Goal: Information Seeking & Learning: Check status

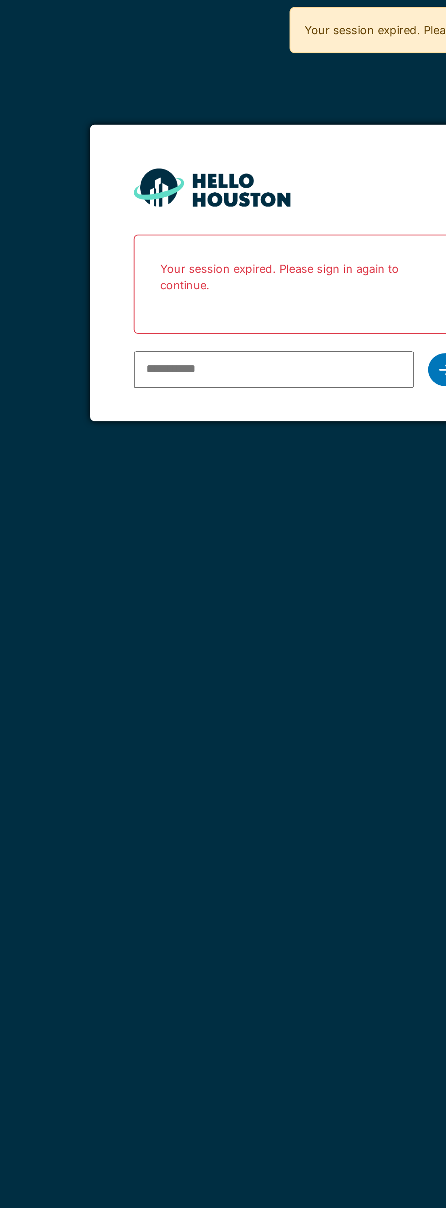
click at [190, 194] on input "email" at bounding box center [210, 193] width 146 height 19
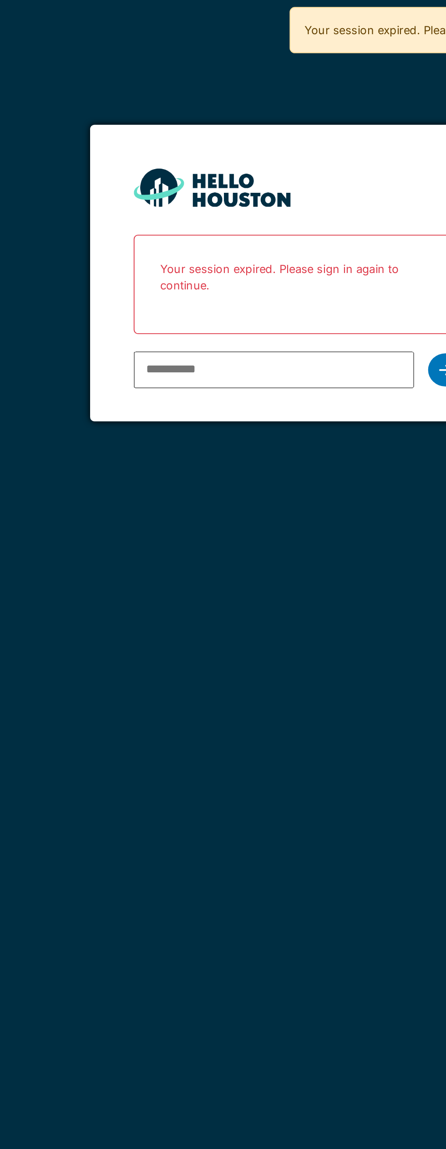
type input "**********"
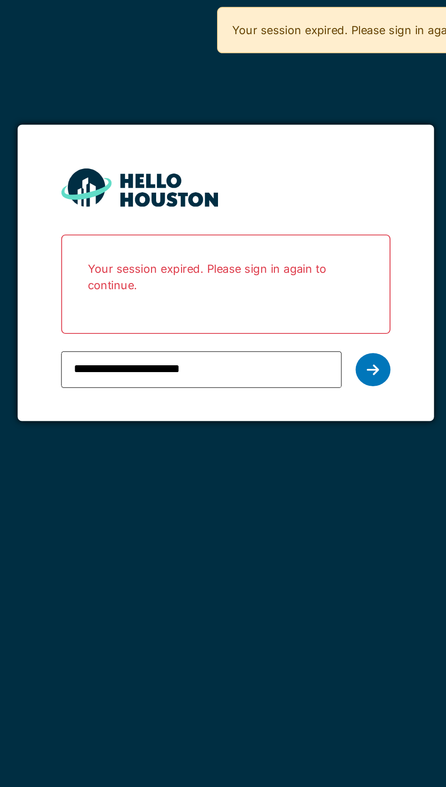
click at [302, 197] on div at bounding box center [300, 193] width 18 height 17
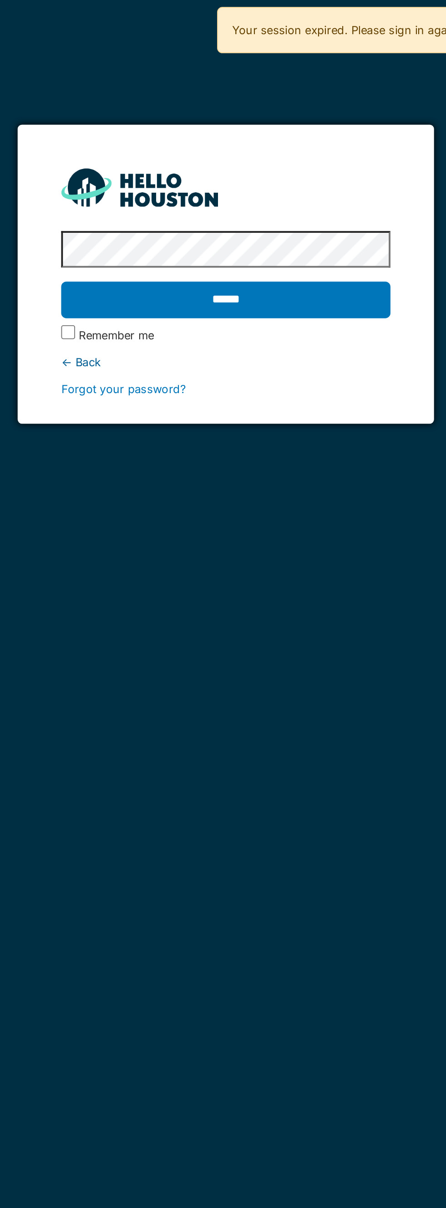
click at [292, 163] on input "******" at bounding box center [223, 156] width 172 height 19
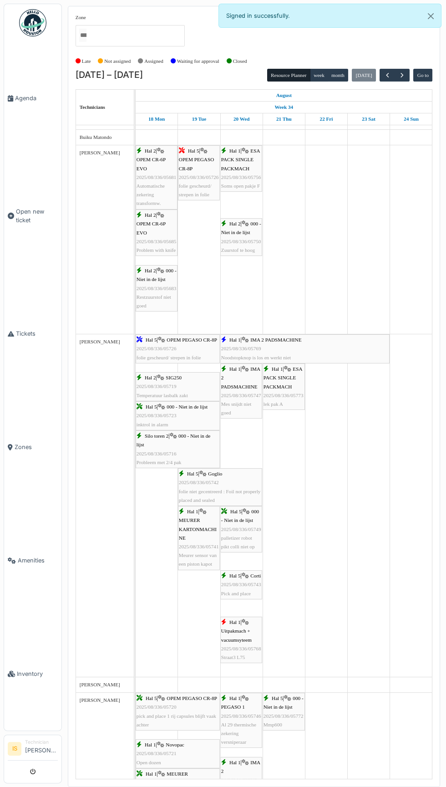
scroll to position [556, 0]
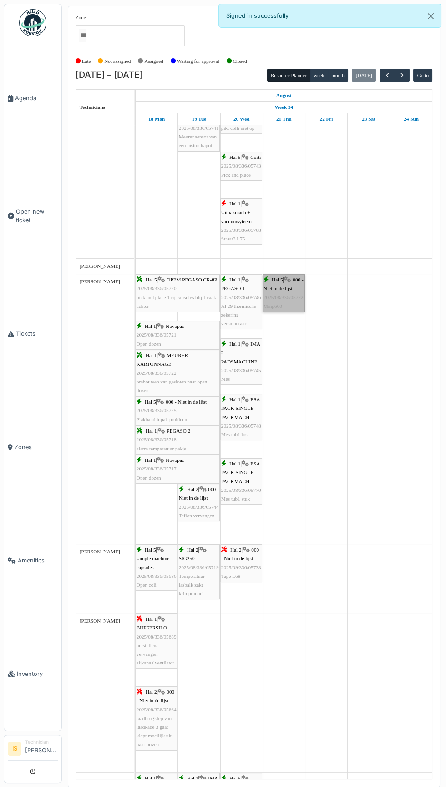
click at [289, 312] on link "Hal 5 | 000 - Niet in de lijst 2025/08/336/05772 Mmp600" at bounding box center [284, 293] width 42 height 38
click at [44, 95] on link "Agenda" at bounding box center [32, 97] width 57 height 113
click at [30, 117] on link "Agenda" at bounding box center [32, 97] width 57 height 113
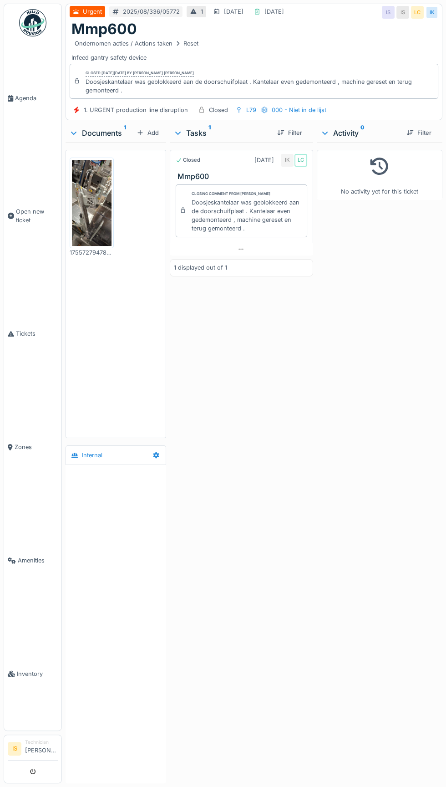
click at [101, 222] on img at bounding box center [92, 203] width 40 height 86
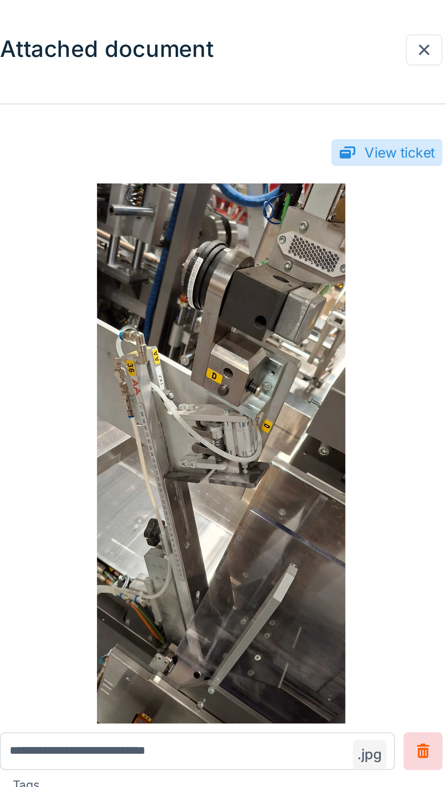
click at [308, 63] on div at bounding box center [308, 57] width 15 height 13
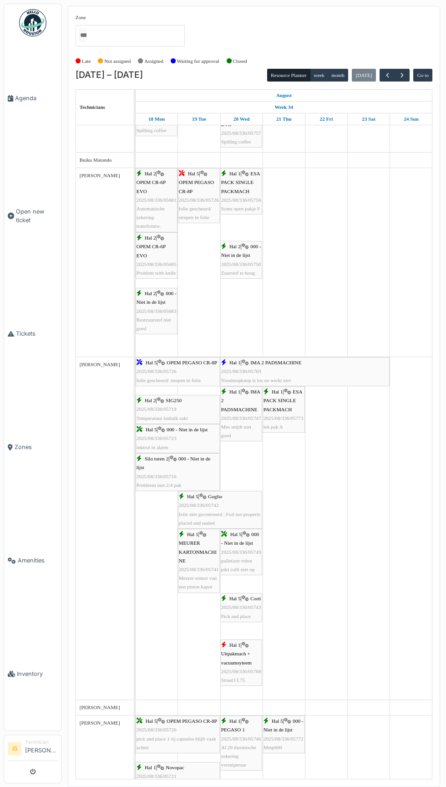
scroll to position [402, 0]
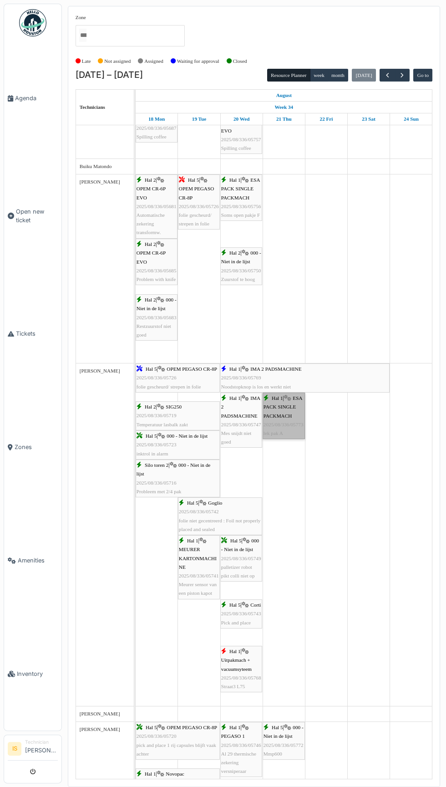
click at [293, 437] on link "Hal 1 | ESA PACK SINGLE PACKMACH 2025/08/336/05773 lek pak A" at bounding box center [284, 416] width 42 height 46
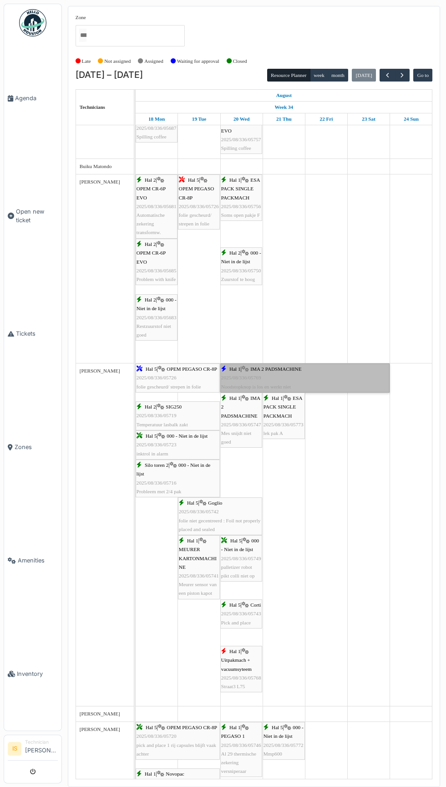
click at [326, 384] on link "Hal 1 | IMA 2 PADSMACHINE 2025/08/336/05769 Noodstopknop is los en werkt niet" at bounding box center [305, 378] width 169 height 29
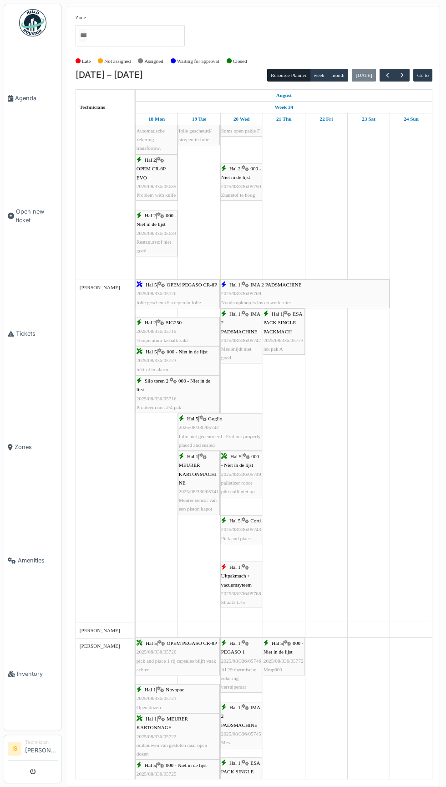
scroll to position [486, 0]
click at [248, 594] on link "Hal 1 | Uitpakmach + vacuumsyteem 2025/08/336/05768 Straat3 L75" at bounding box center [242, 585] width 42 height 46
